Goal: Transaction & Acquisition: Purchase product/service

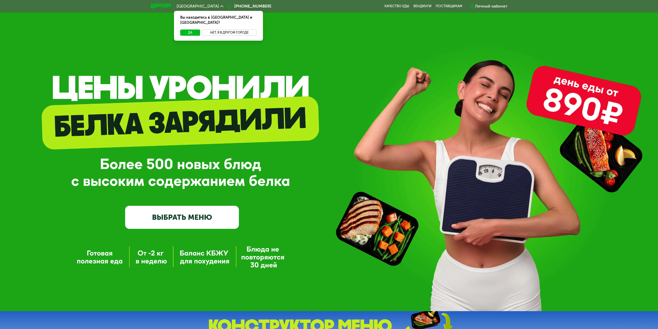
click at [237, 29] on button "Нет, я в другом городе" at bounding box center [229, 32] width 55 height 6
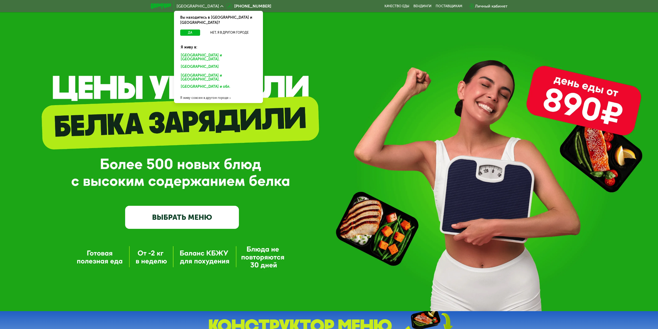
click at [214, 93] on div "Я живу совсем в другом городе" at bounding box center [218, 98] width 89 height 10
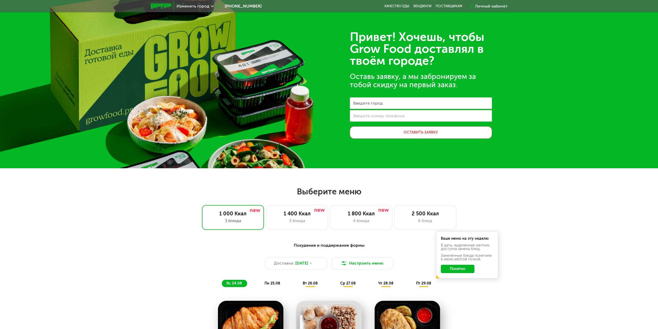
click at [366, 102] on label "Введите город" at bounding box center [368, 103] width 30 height 3
click at [366, 102] on input "Введите город" at bounding box center [421, 103] width 142 height 12
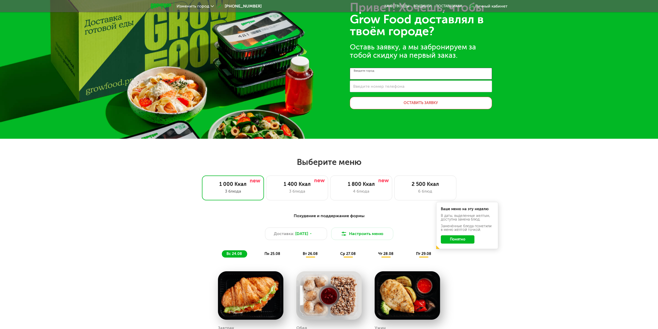
scroll to position [155, 0]
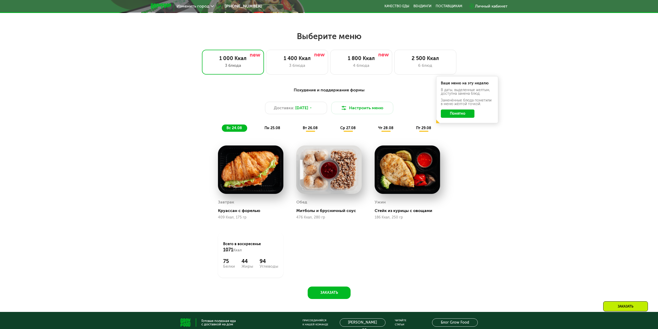
click at [229, 175] on img at bounding box center [250, 169] width 65 height 48
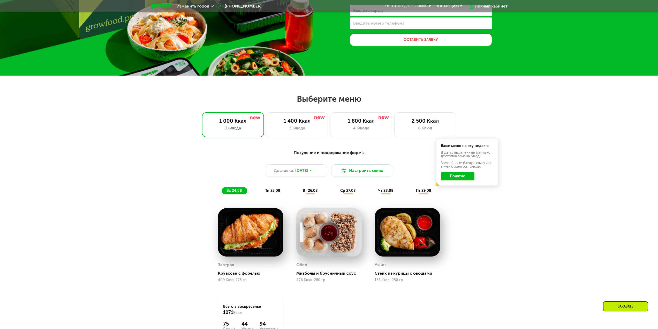
scroll to position [0, 0]
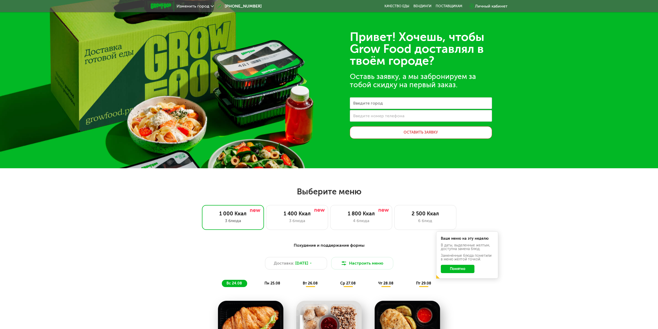
click at [154, 3] on div at bounding box center [161, 6] width 26 height 11
click at [160, 6] on img at bounding box center [161, 5] width 20 height 5
click at [205, 6] on span "Изменить город" at bounding box center [193, 6] width 33 height 4
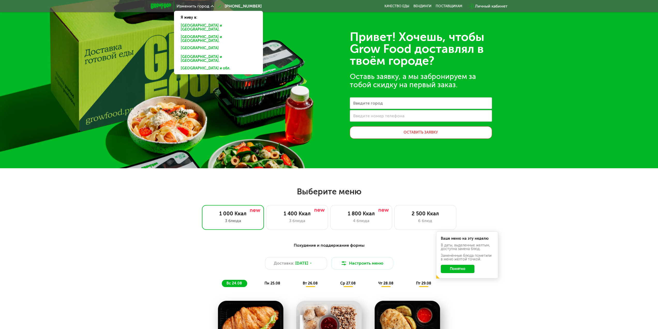
click at [193, 45] on div "[GEOGRAPHIC_DATA] и [GEOGRAPHIC_DATA]." at bounding box center [218, 49] width 83 height 8
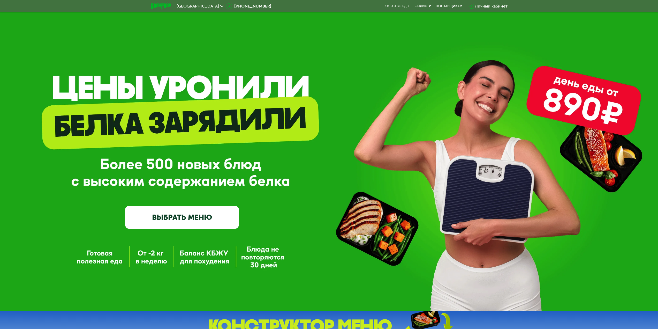
click at [165, 220] on link "ВЫБРАТЬ МЕНЮ" at bounding box center [182, 217] width 114 height 23
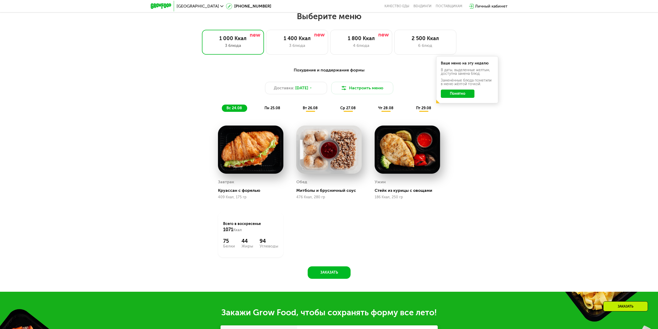
scroll to position [358, 0]
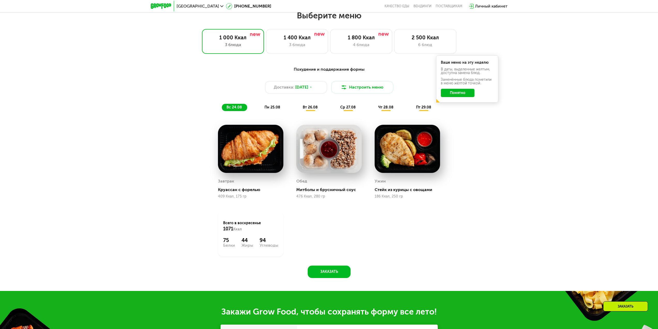
click at [460, 96] on button "Понятно" at bounding box center [458, 93] width 34 height 8
click at [421, 46] on div "6 блюд" at bounding box center [425, 45] width 51 height 6
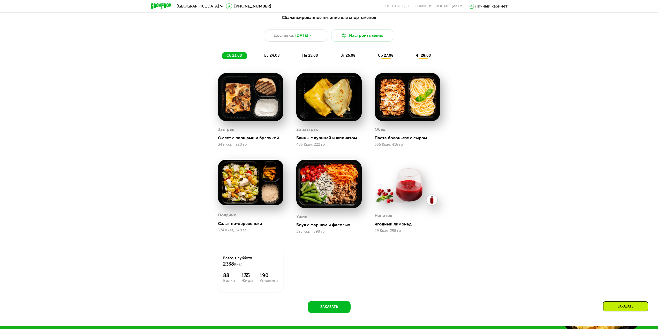
scroll to position [435, 0]
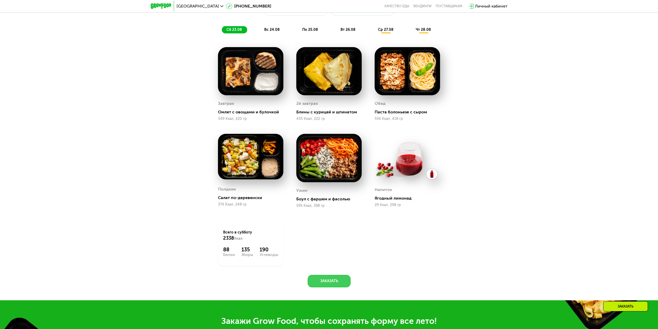
click at [326, 286] on button "Заказать" at bounding box center [329, 281] width 43 height 12
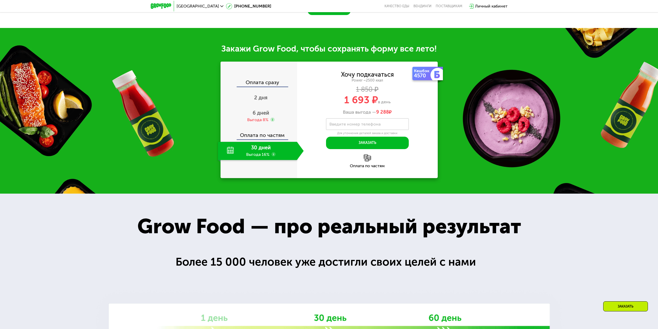
scroll to position [737, 0]
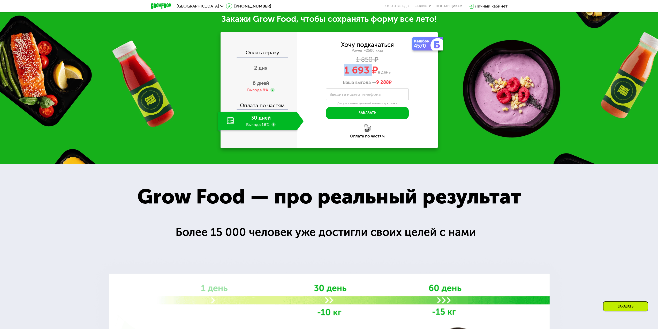
drag, startPoint x: 370, startPoint y: 74, endPoint x: 341, endPoint y: 72, distance: 29.8
click at [341, 72] on div "1 693 ₽ в день" at bounding box center [367, 70] width 141 height 10
drag, startPoint x: 340, startPoint y: 72, endPoint x: 371, endPoint y: 74, distance: 30.3
click at [371, 74] on div "1 693 ₽ в день" at bounding box center [367, 70] width 141 height 10
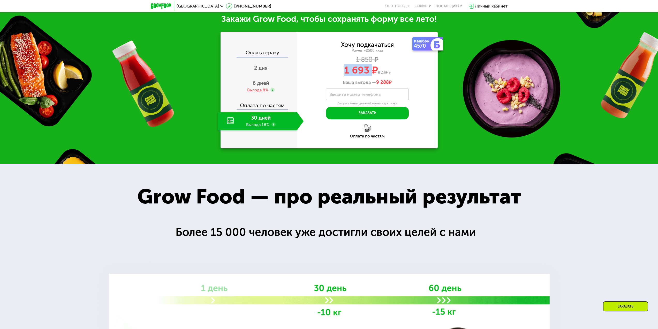
click at [371, 74] on span "1 693 ₽" at bounding box center [361, 70] width 34 height 12
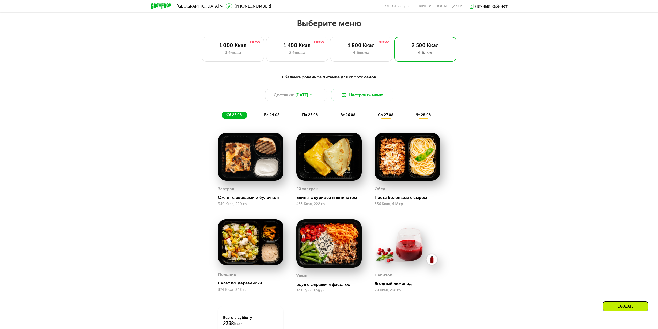
scroll to position [349, 0]
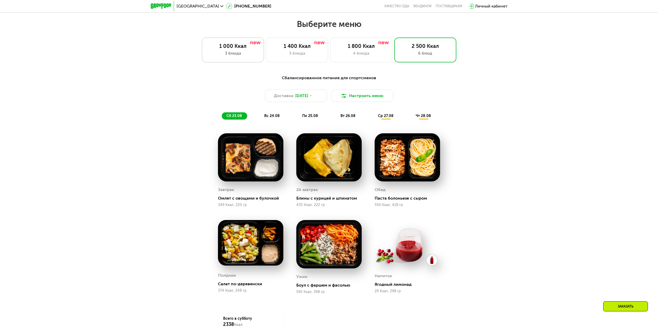
click at [246, 49] on div "1 000 Ккал" at bounding box center [232, 46] width 51 height 6
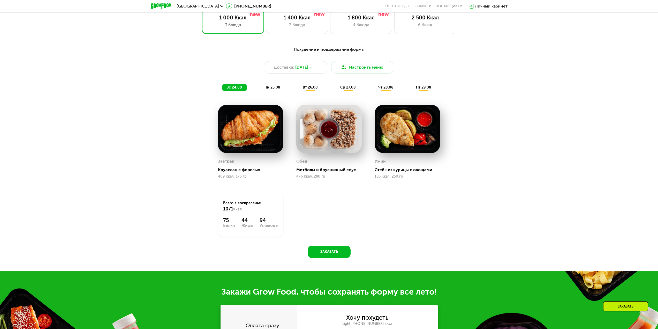
scroll to position [375, 0]
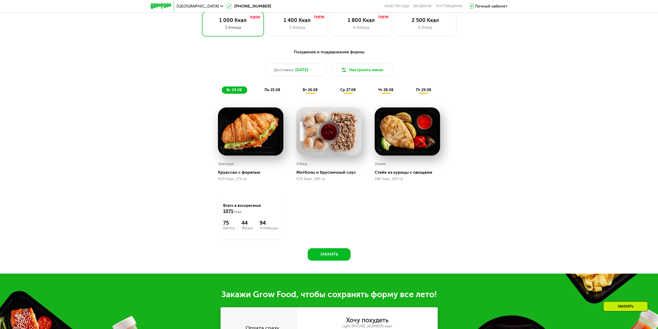
click at [382, 90] on span "чт 28.08" at bounding box center [385, 90] width 15 height 4
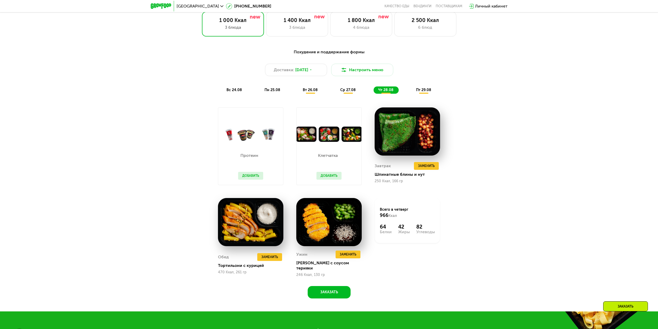
click at [374, 94] on div "ср 27.08" at bounding box center [386, 89] width 25 height 7
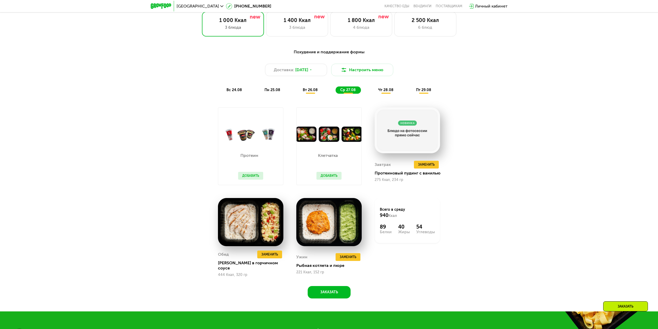
click at [336, 94] on div "вт 26.08" at bounding box center [348, 89] width 25 height 7
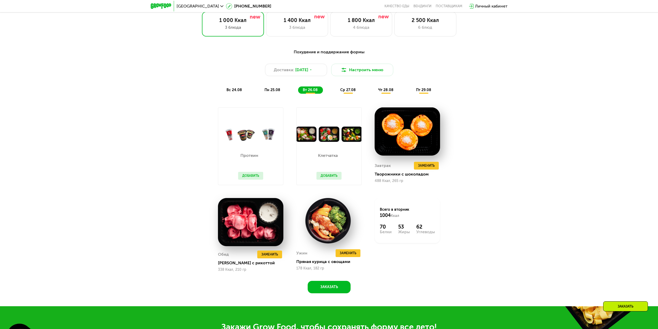
click at [259, 93] on div "вс 24.08 пн 25.08 вт 26.08 ср 27.08 чт 28.08 пт 29.08" at bounding box center [329, 89] width 215 height 7
click at [276, 92] on span "пн 25.08" at bounding box center [273, 90] width 16 height 4
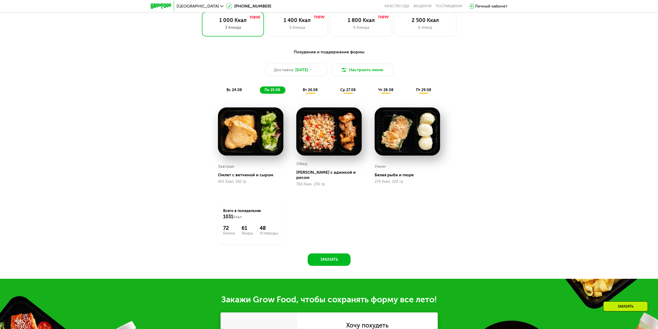
click at [229, 91] on span "вс 24.08" at bounding box center [235, 90] width 16 height 4
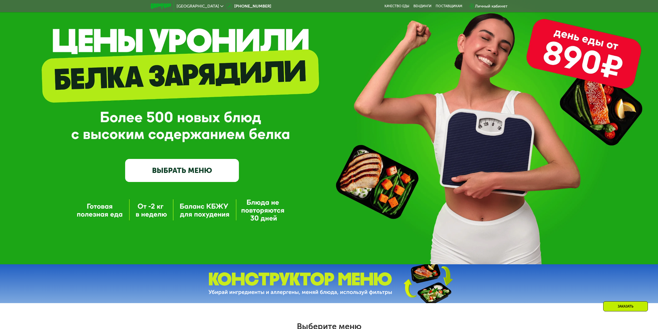
scroll to position [39, 0]
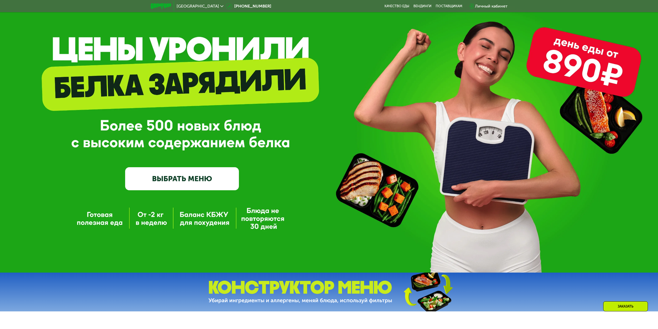
click at [176, 178] on link "ВЫБРАТЬ МЕНЮ" at bounding box center [182, 178] width 114 height 23
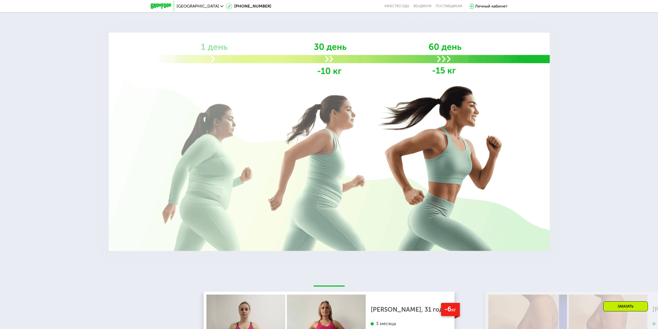
scroll to position [1056, 0]
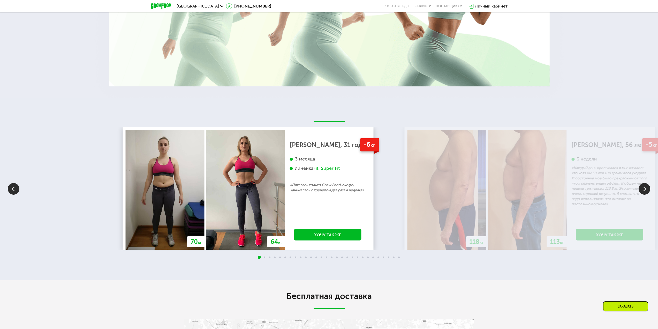
click at [285, 158] on div "-6 кг [PERSON_NAME], 31 год 3 месяца линейка Fit, Super Fit «Питалась только Gr…" at bounding box center [328, 190] width 86 height 120
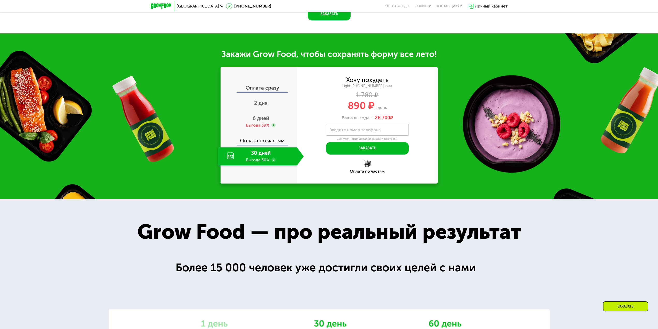
scroll to position [509, 0]
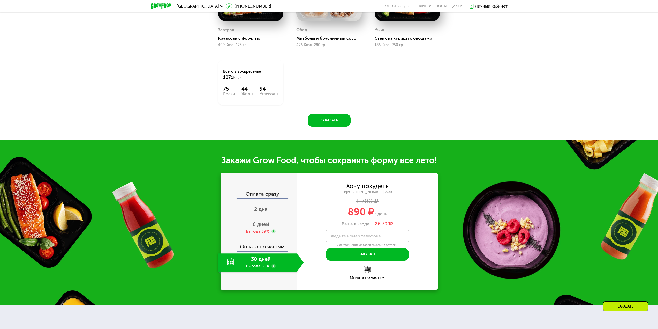
click at [188, 6] on span "[GEOGRAPHIC_DATA]" at bounding box center [198, 6] width 42 height 4
click at [228, 29] on button "Нет, я в другом городе" at bounding box center [229, 32] width 55 height 6
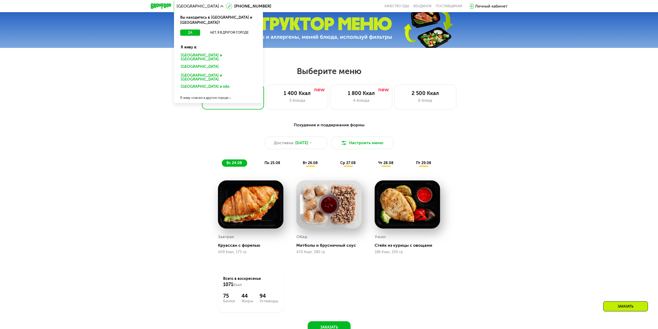
click at [472, 178] on div "Похудение и поддержание формы Доставка: [DATE] Настроить меню вс 24.08 пн 25.08…" at bounding box center [329, 226] width 319 height 215
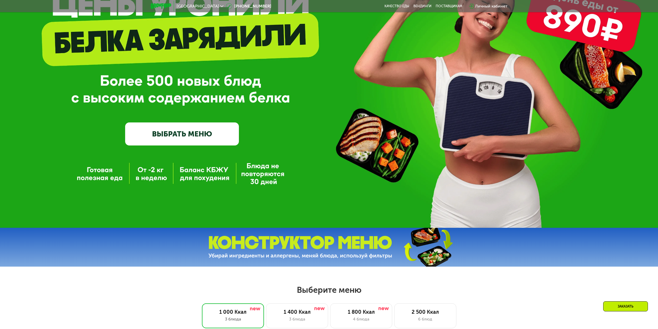
scroll to position [0, 0]
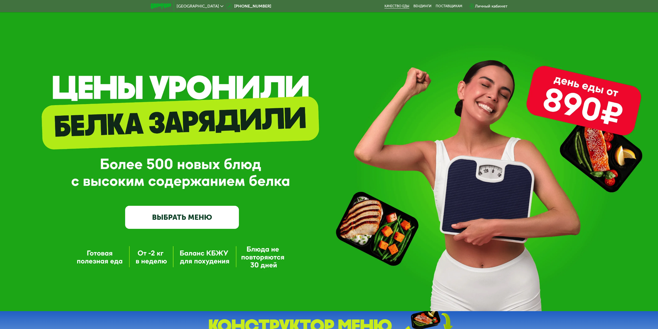
click at [394, 6] on link "Качество еды" at bounding box center [397, 6] width 25 height 4
